Goal: Task Accomplishment & Management: Use online tool/utility

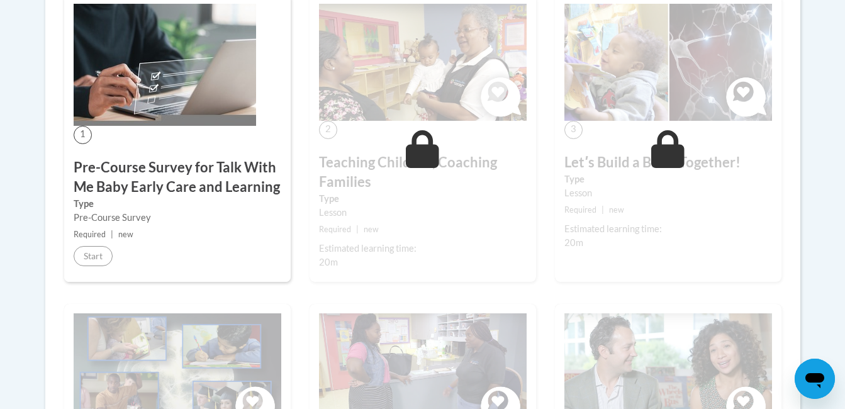
scroll to position [402, 0]
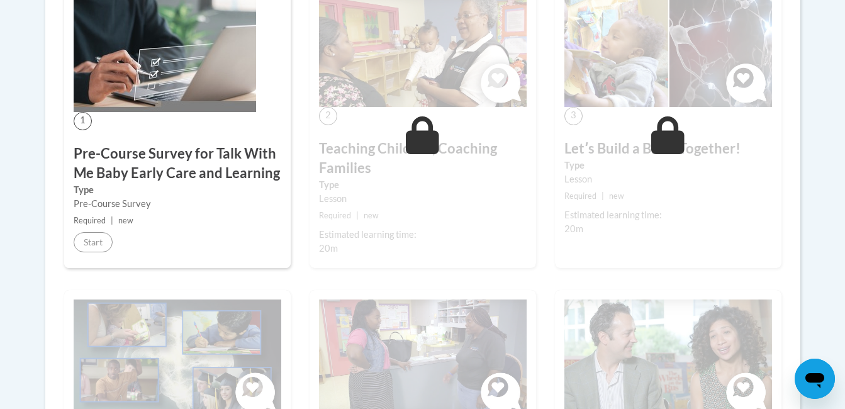
click at [482, 316] on img at bounding box center [423, 358] width 208 height 117
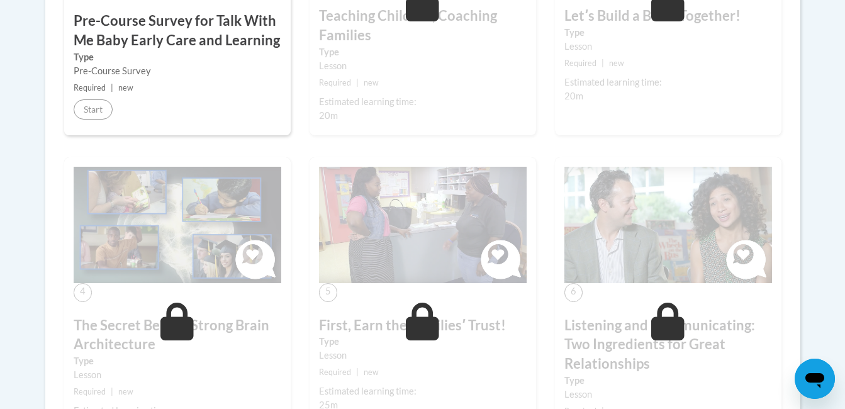
scroll to position [538, 0]
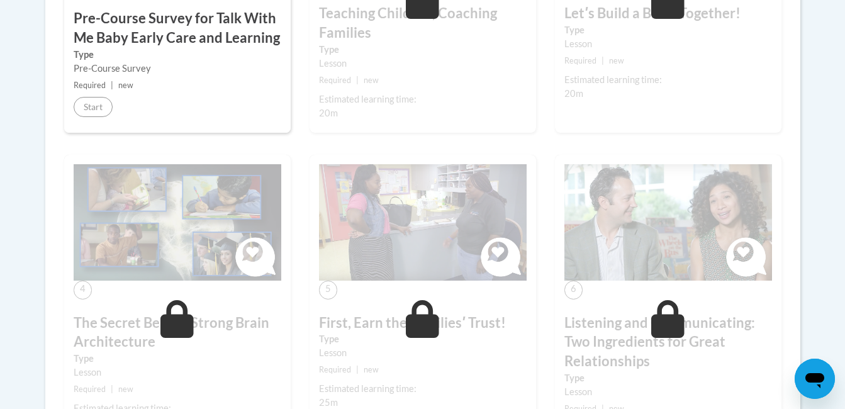
click at [460, 323] on h3 "First, Earn the Familiesʹ Trust!" at bounding box center [423, 323] width 208 height 20
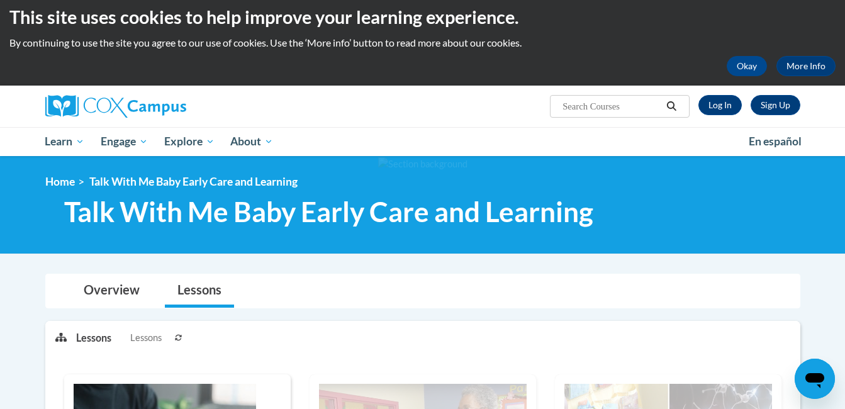
scroll to position [0, 0]
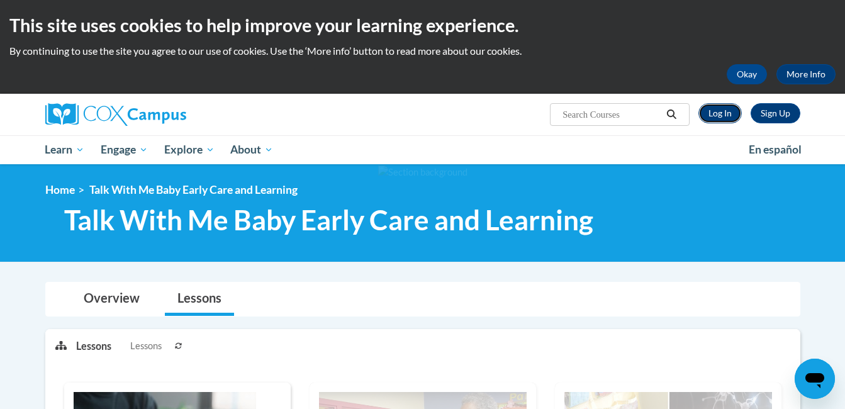
click at [719, 113] on link "Log In" at bounding box center [720, 113] width 43 height 20
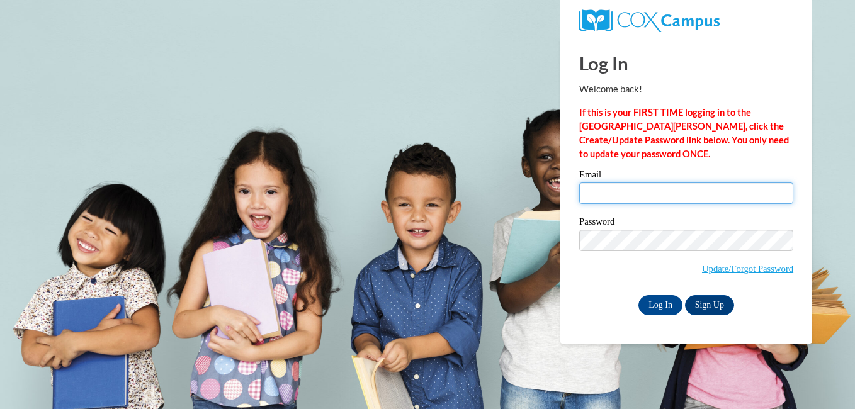
click at [616, 189] on input "Email" at bounding box center [686, 193] width 214 height 21
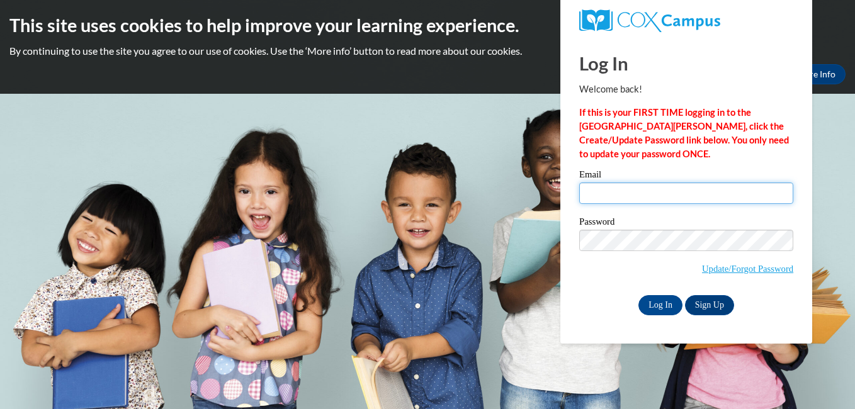
type input "[EMAIL_ADDRESS][DOMAIN_NAME]"
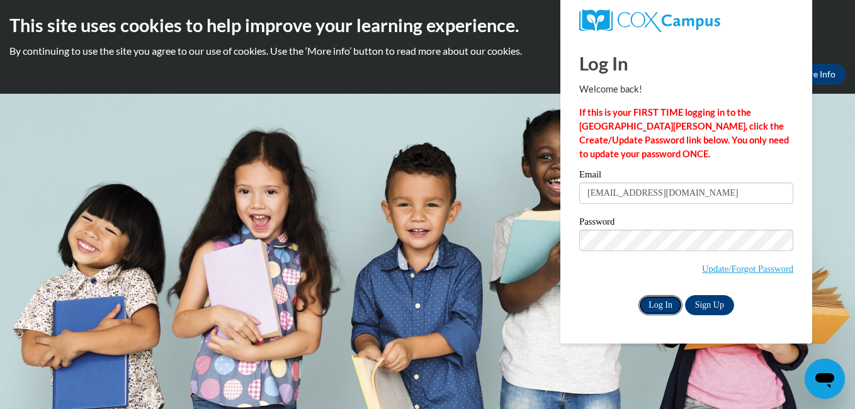
click at [665, 307] on input "Log In" at bounding box center [660, 305] width 44 height 20
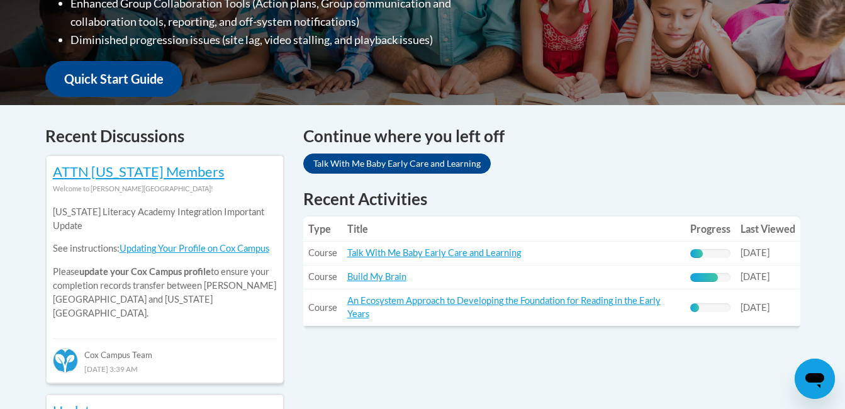
scroll to position [444, 0]
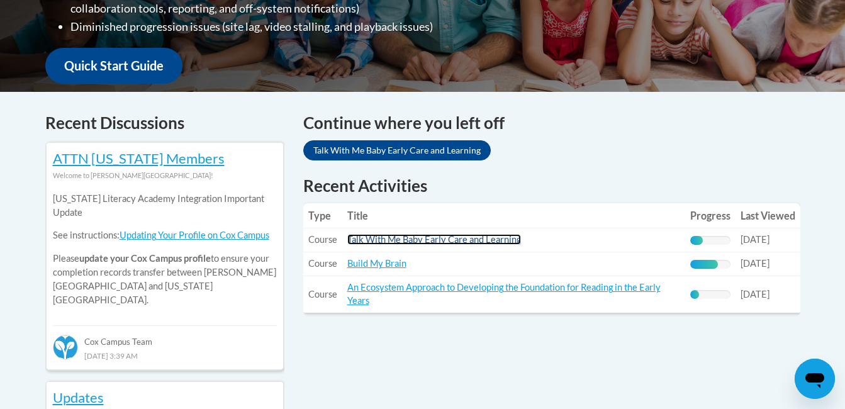
click at [507, 241] on link "Talk With Me Baby Early Care and Learning" at bounding box center [434, 239] width 174 height 11
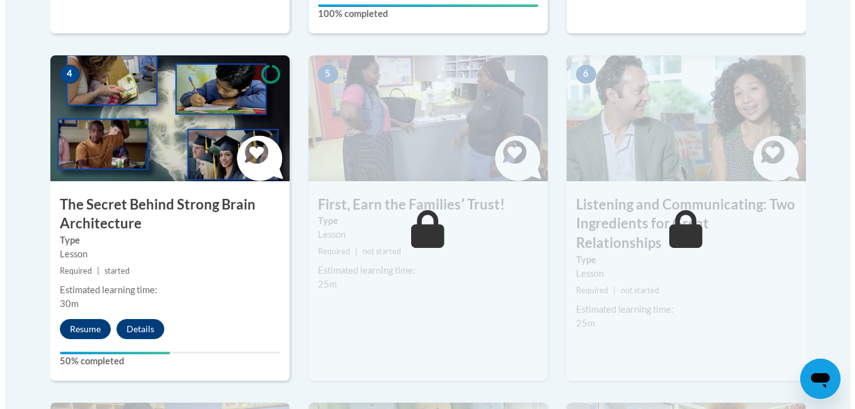
scroll to position [716, 0]
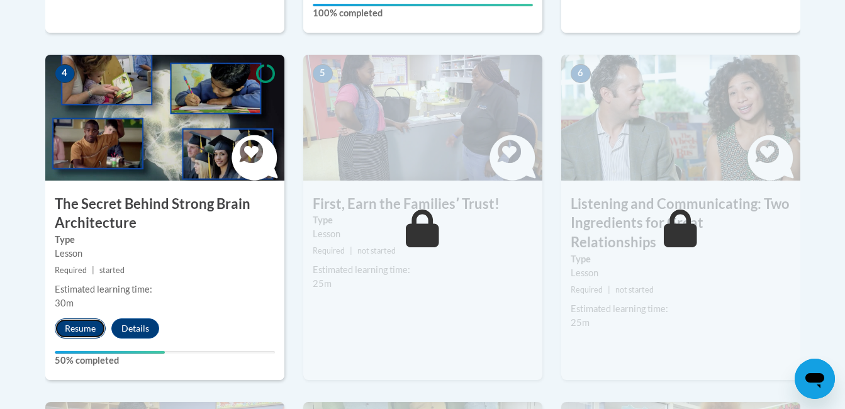
click at [79, 333] on button "Resume" at bounding box center [80, 329] width 51 height 20
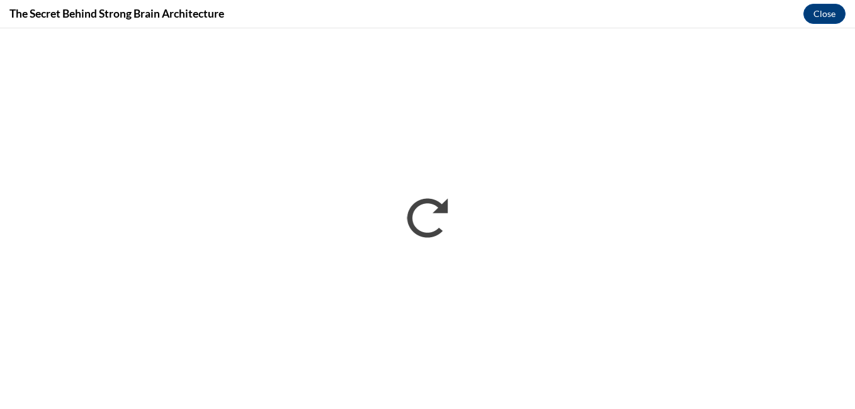
scroll to position [0, 0]
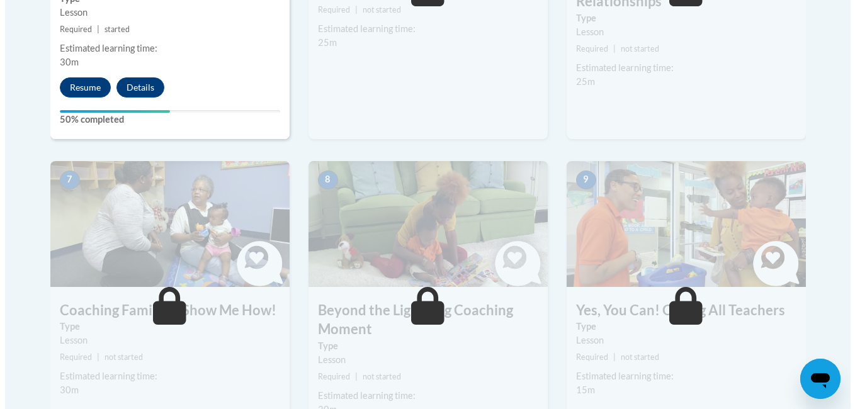
scroll to position [954, 0]
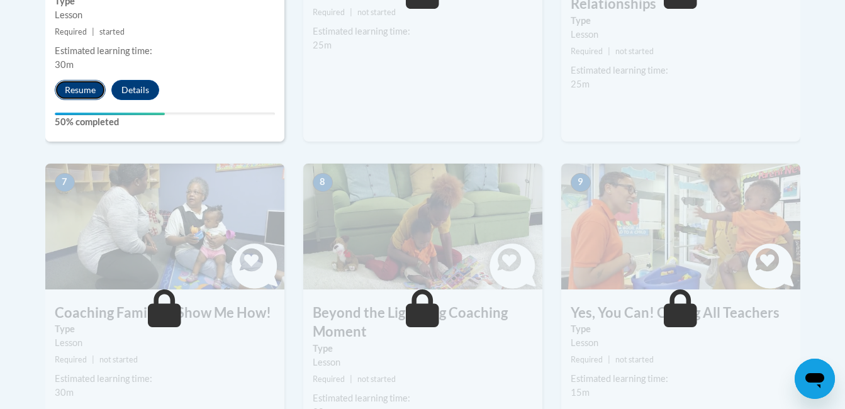
click at [69, 94] on button "Resume" at bounding box center [80, 90] width 51 height 20
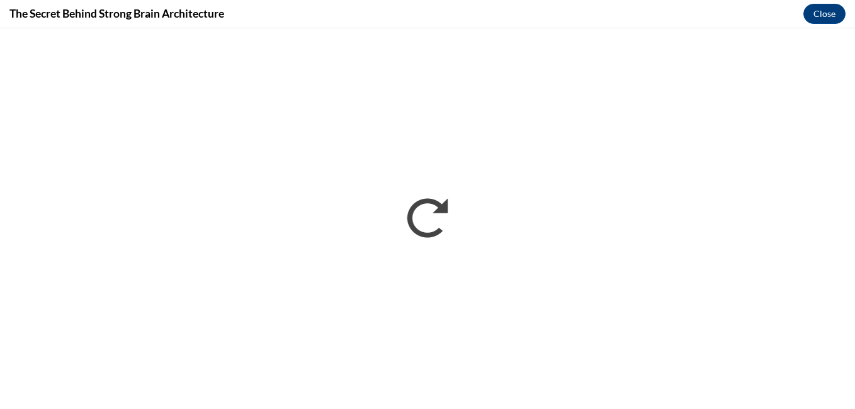
scroll to position [0, 0]
